Goal: Navigation & Orientation: Find specific page/section

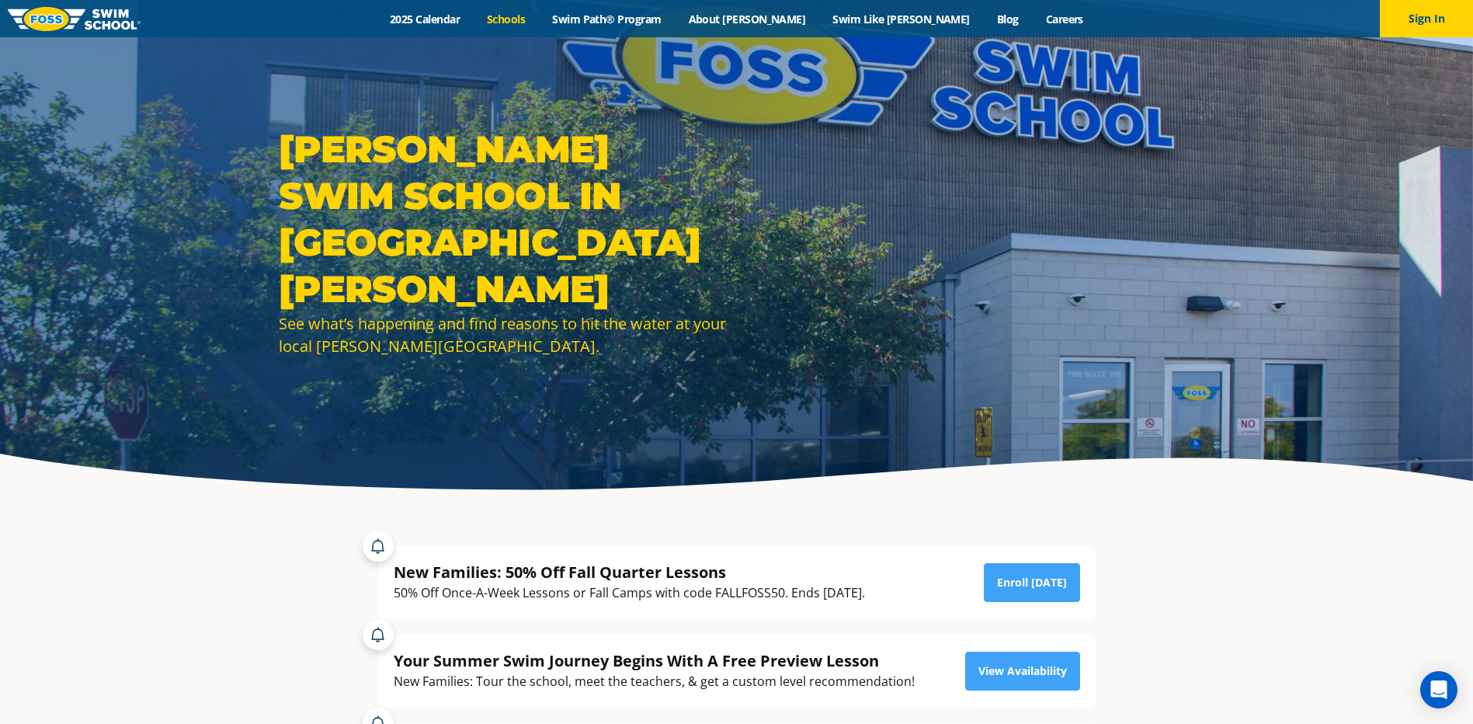
click at [539, 18] on link "Schools" at bounding box center [506, 19] width 65 height 15
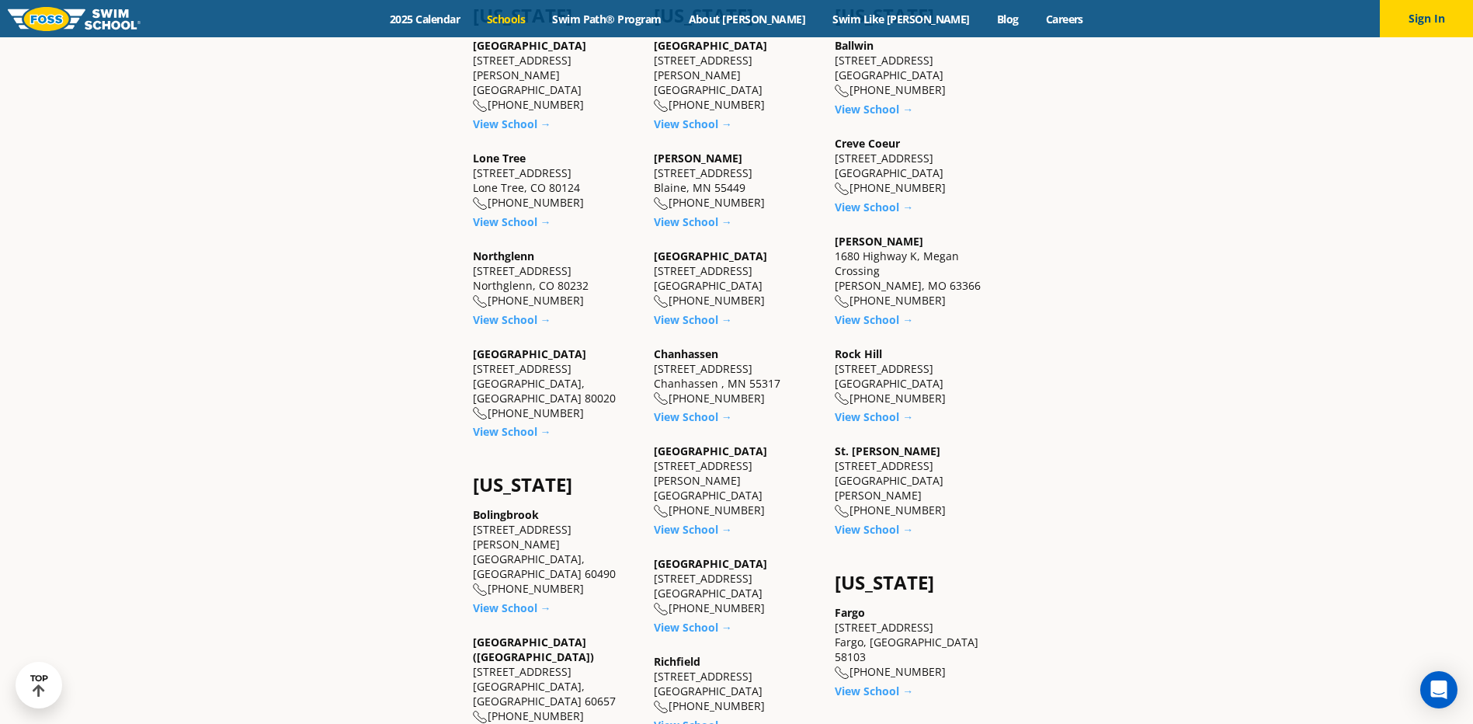
scroll to position [336, 0]
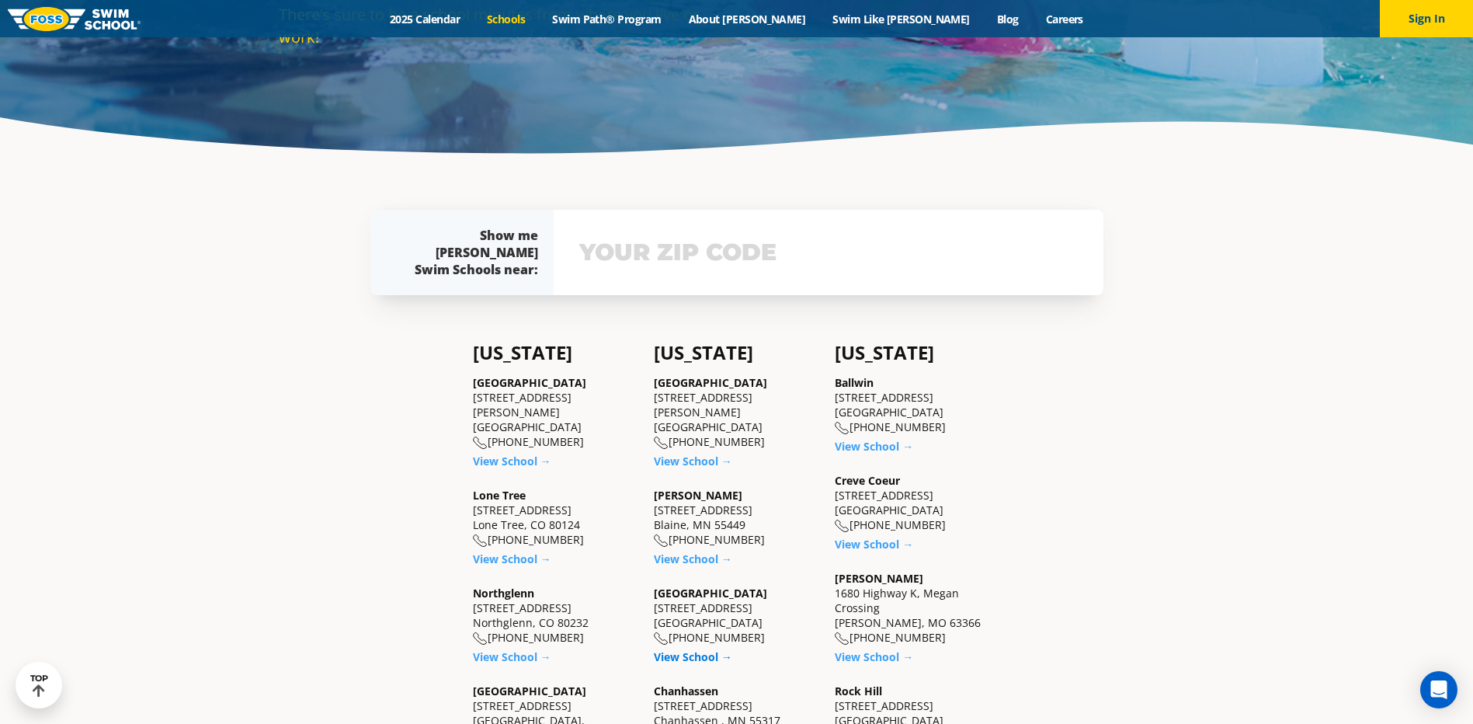
click at [716, 655] on link "View School →" at bounding box center [693, 656] width 78 height 15
